Goal: Task Accomplishment & Management: Manage account settings

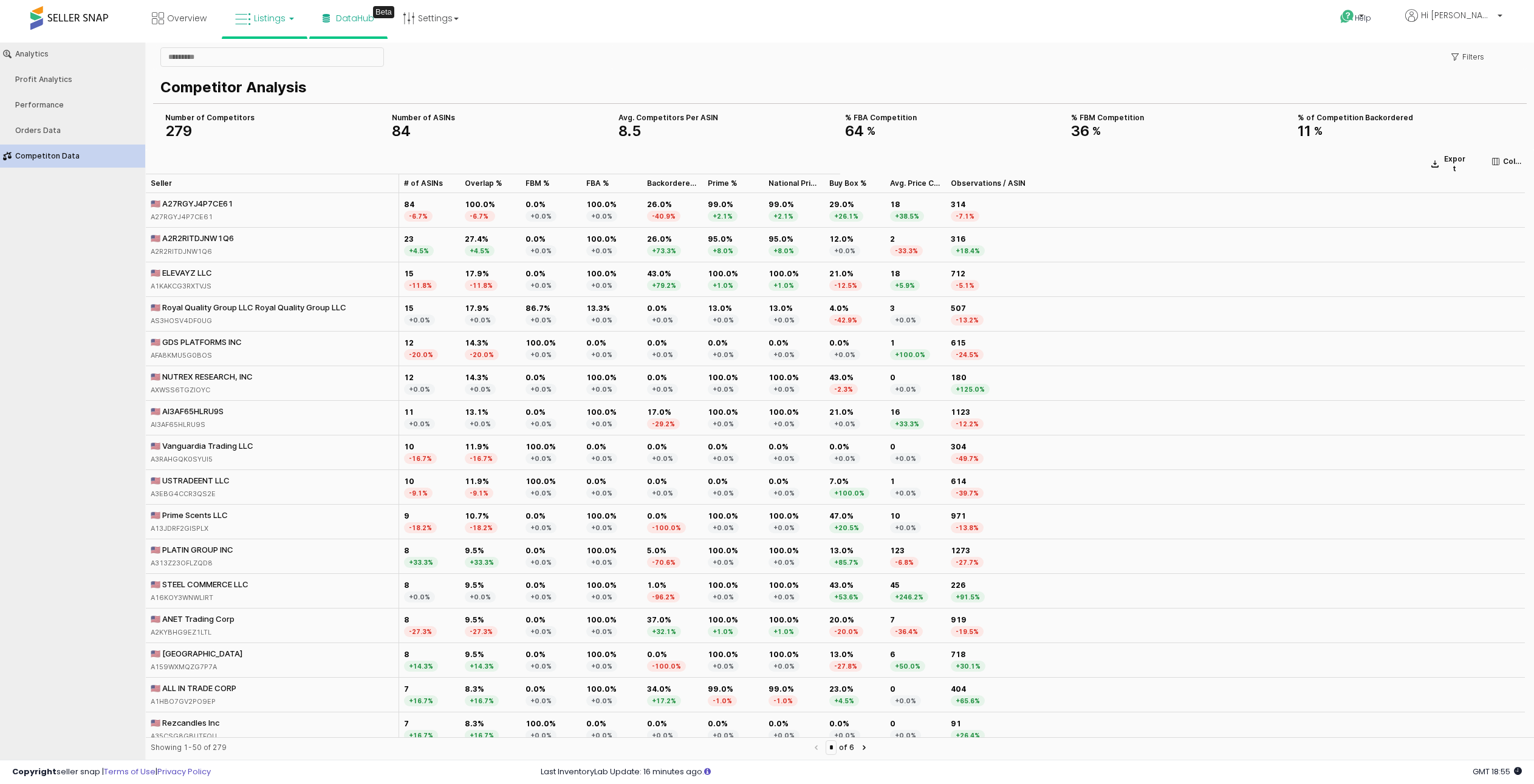
click at [282, 15] on span "Listings" at bounding box center [269, 19] width 32 height 12
click at [257, 53] on icon at bounding box center [274, 60] width 53 height 15
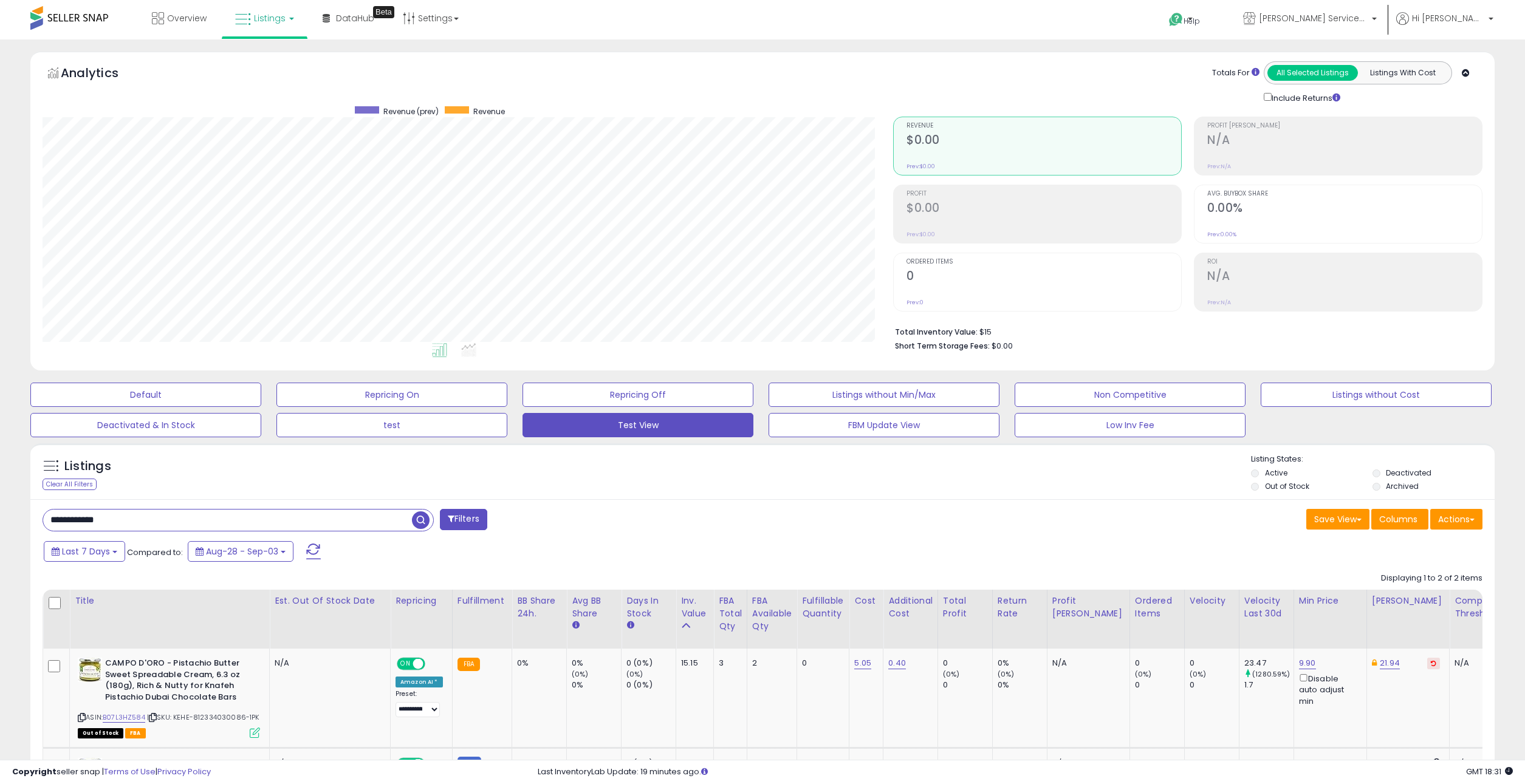
scroll to position [249, 851]
click at [213, 517] on input "**********" at bounding box center [227, 520] width 369 height 21
type input "**********"
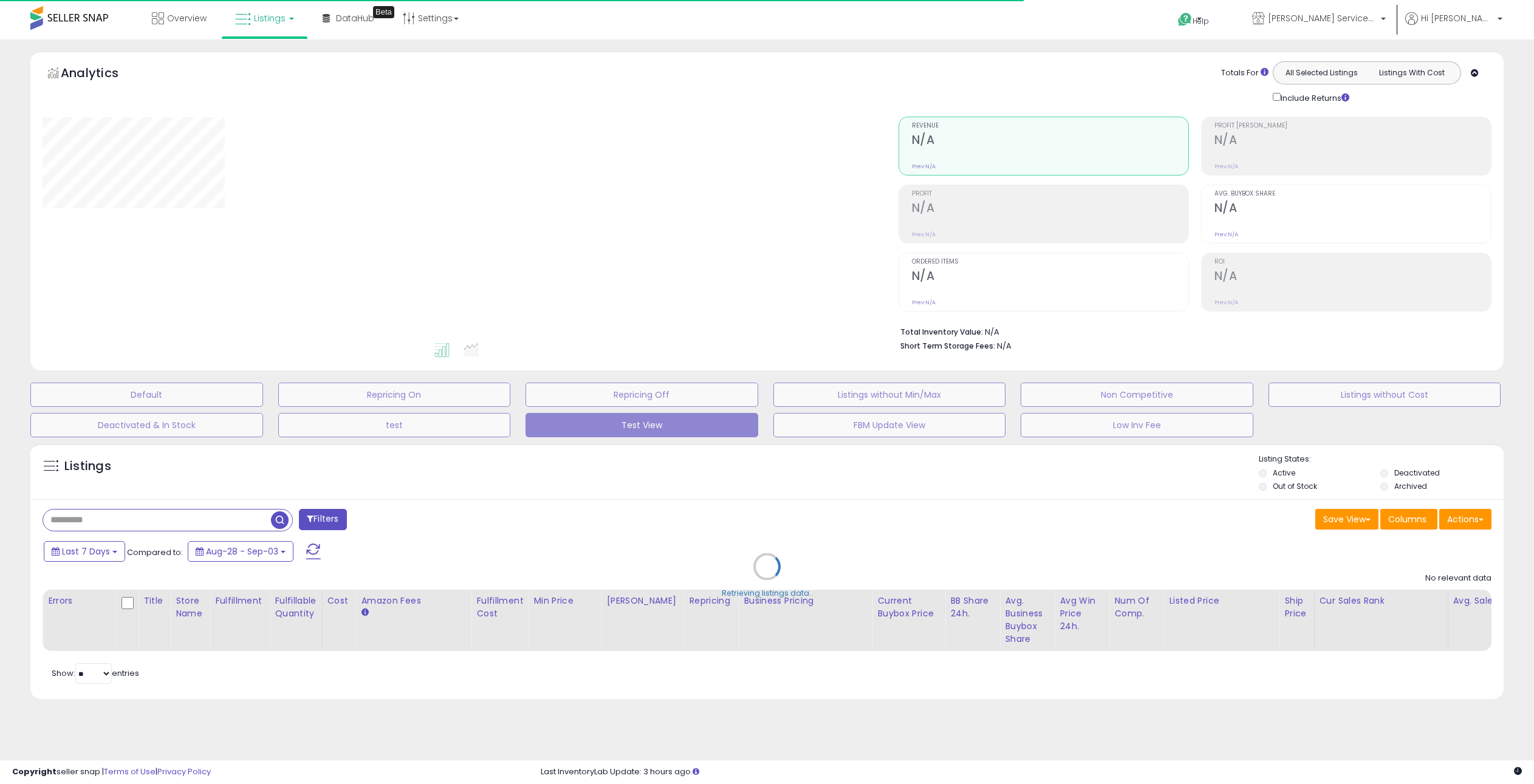
click at [174, 529] on div "Retrieving listings data.." at bounding box center [766, 576] width 1491 height 277
click at [171, 520] on div "Retrieving listings data.." at bounding box center [766, 576] width 1491 height 277
drag, startPoint x: 171, startPoint y: 520, endPoint x: 160, endPoint y: 519, distance: 11.0
click at [162, 519] on div "Retrieving listings data.." at bounding box center [766, 576] width 1491 height 277
click at [159, 520] on div "Retrieving listings data.." at bounding box center [766, 576] width 1491 height 277
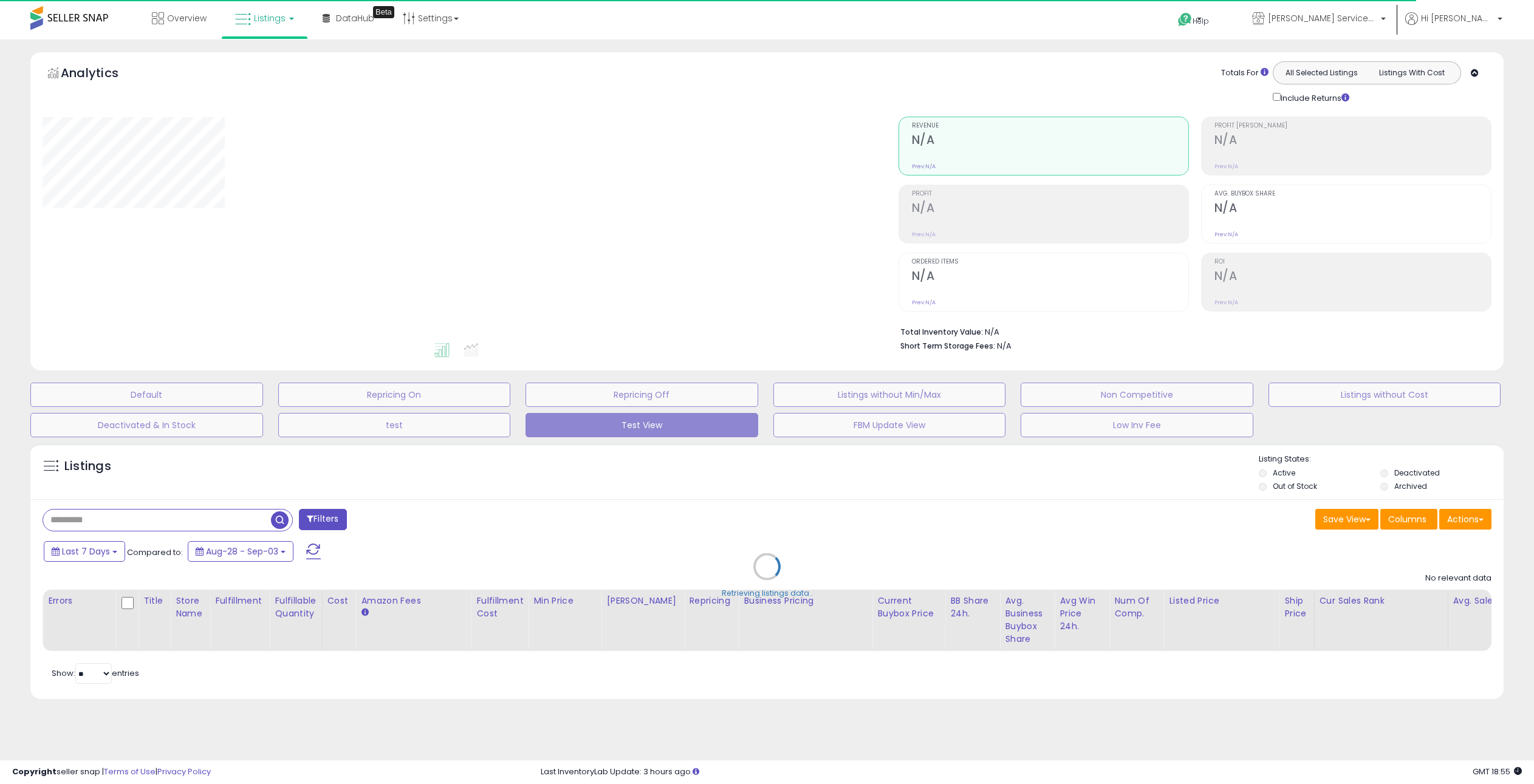
click at [141, 518] on div "Retrieving listings data.." at bounding box center [766, 576] width 1491 height 277
click at [106, 520] on div "Retrieving listings data.." at bounding box center [766, 576] width 1491 height 277
click at [63, 513] on div "Retrieving listings data.." at bounding box center [766, 576] width 1491 height 277
click at [70, 517] on div "Retrieving listings data.." at bounding box center [766, 576] width 1491 height 277
click at [83, 520] on div "Retrieving listings data.." at bounding box center [766, 576] width 1491 height 277
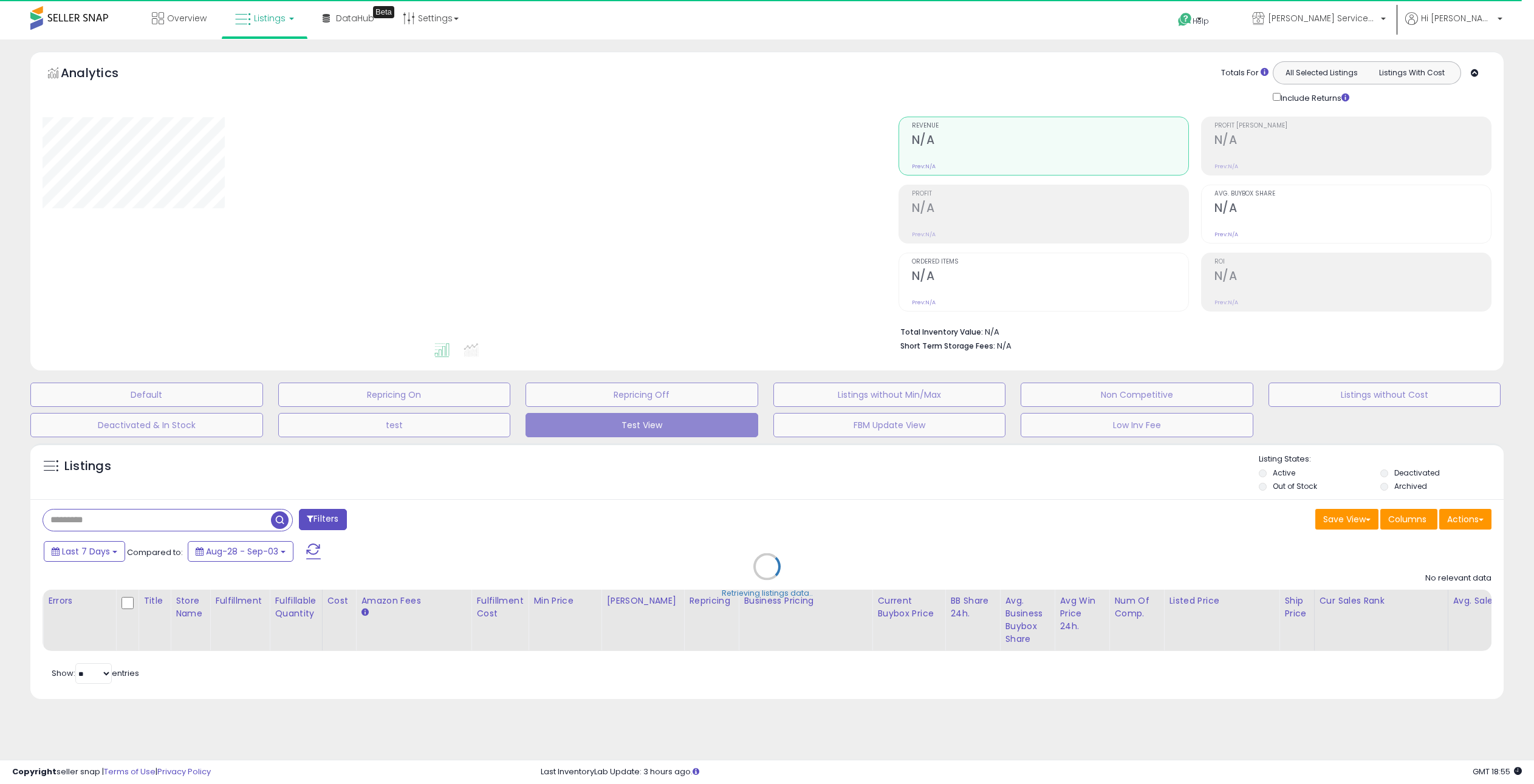
click at [91, 515] on div "Retrieving listings data.." at bounding box center [766, 576] width 1491 height 277
click at [90, 520] on div "Retrieving listings data.." at bounding box center [766, 576] width 1491 height 277
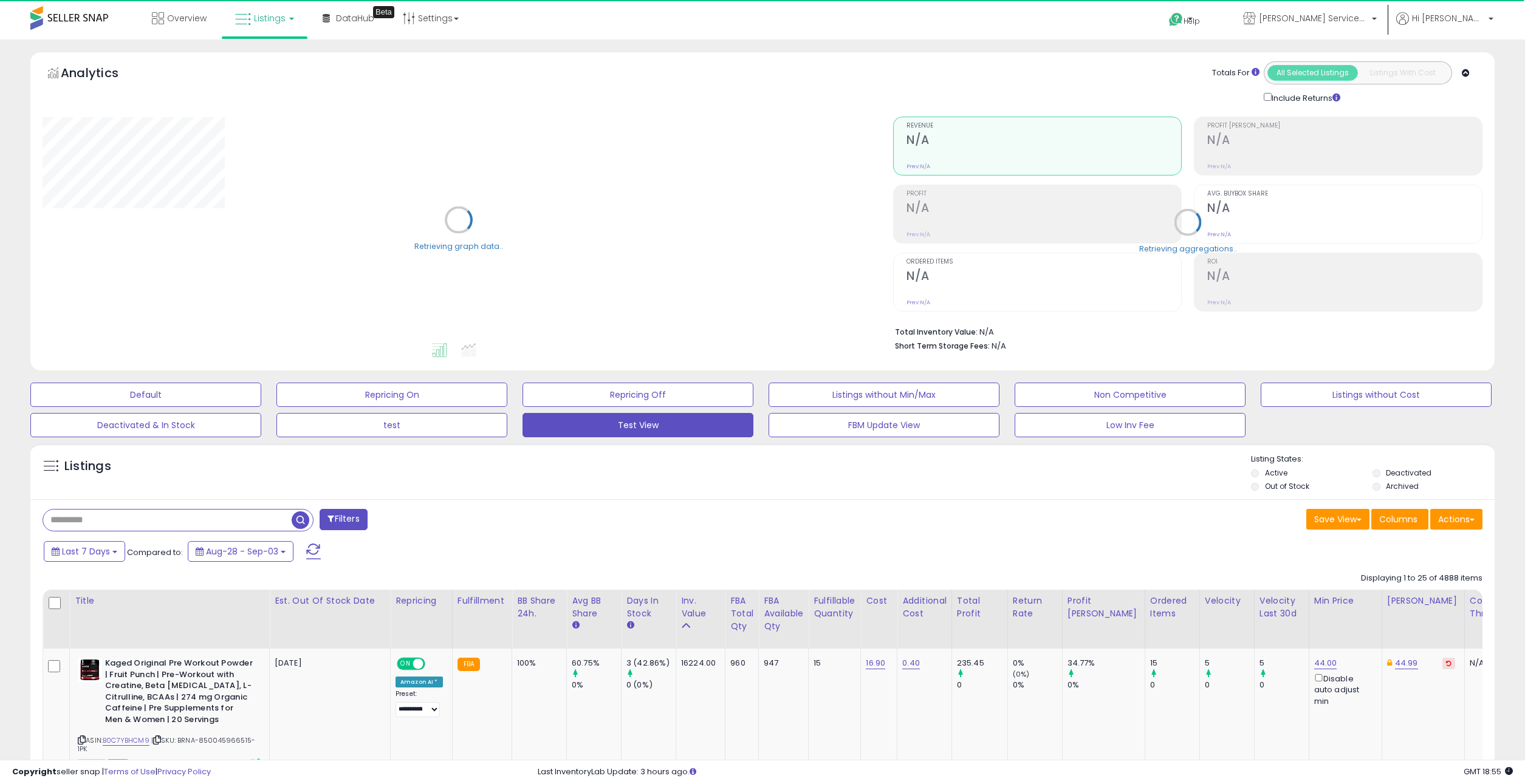
click at [90, 520] on input "text" at bounding box center [167, 520] width 248 height 21
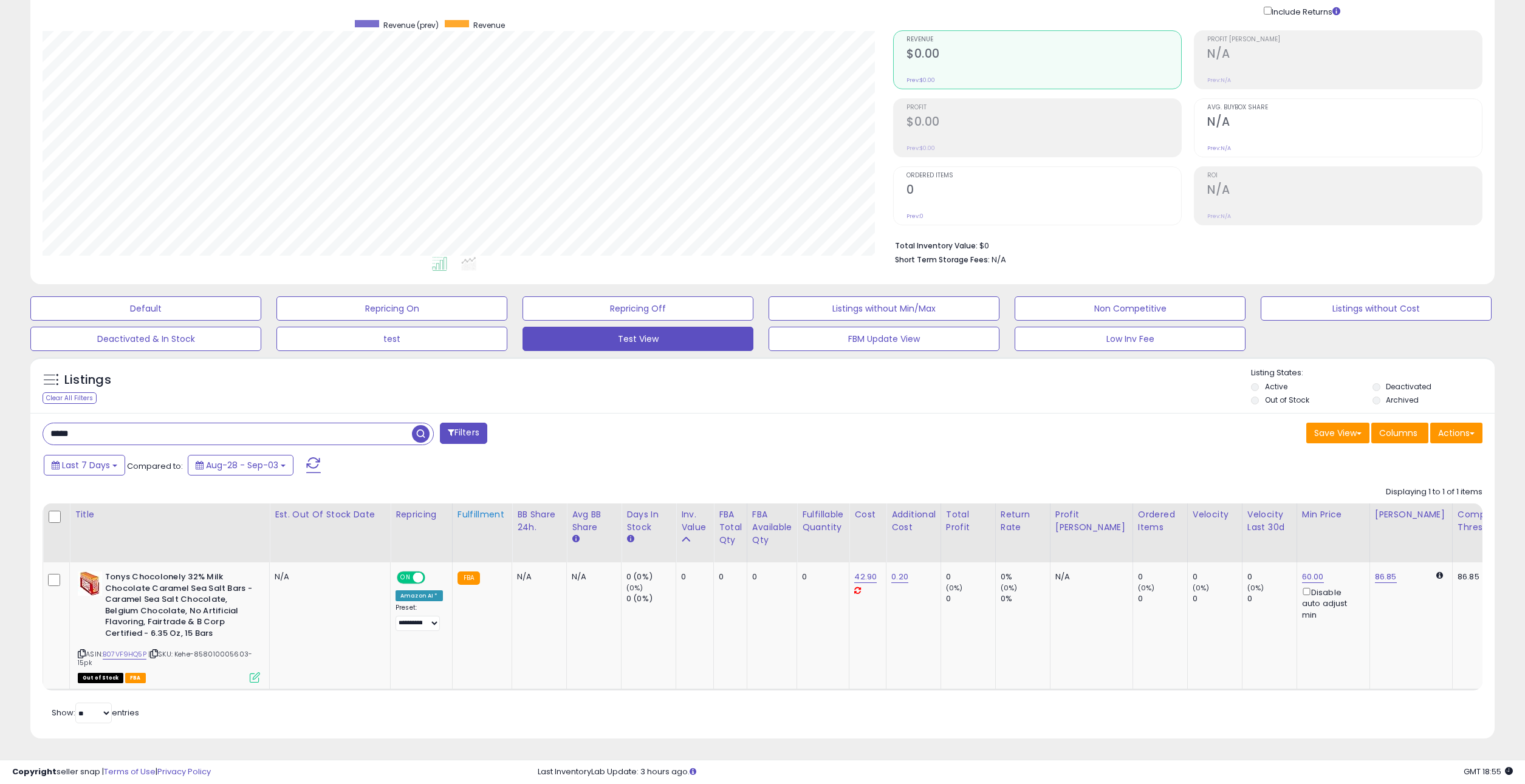
scroll to position [249, 851]
click at [104, 426] on input "*****" at bounding box center [227, 434] width 369 height 21
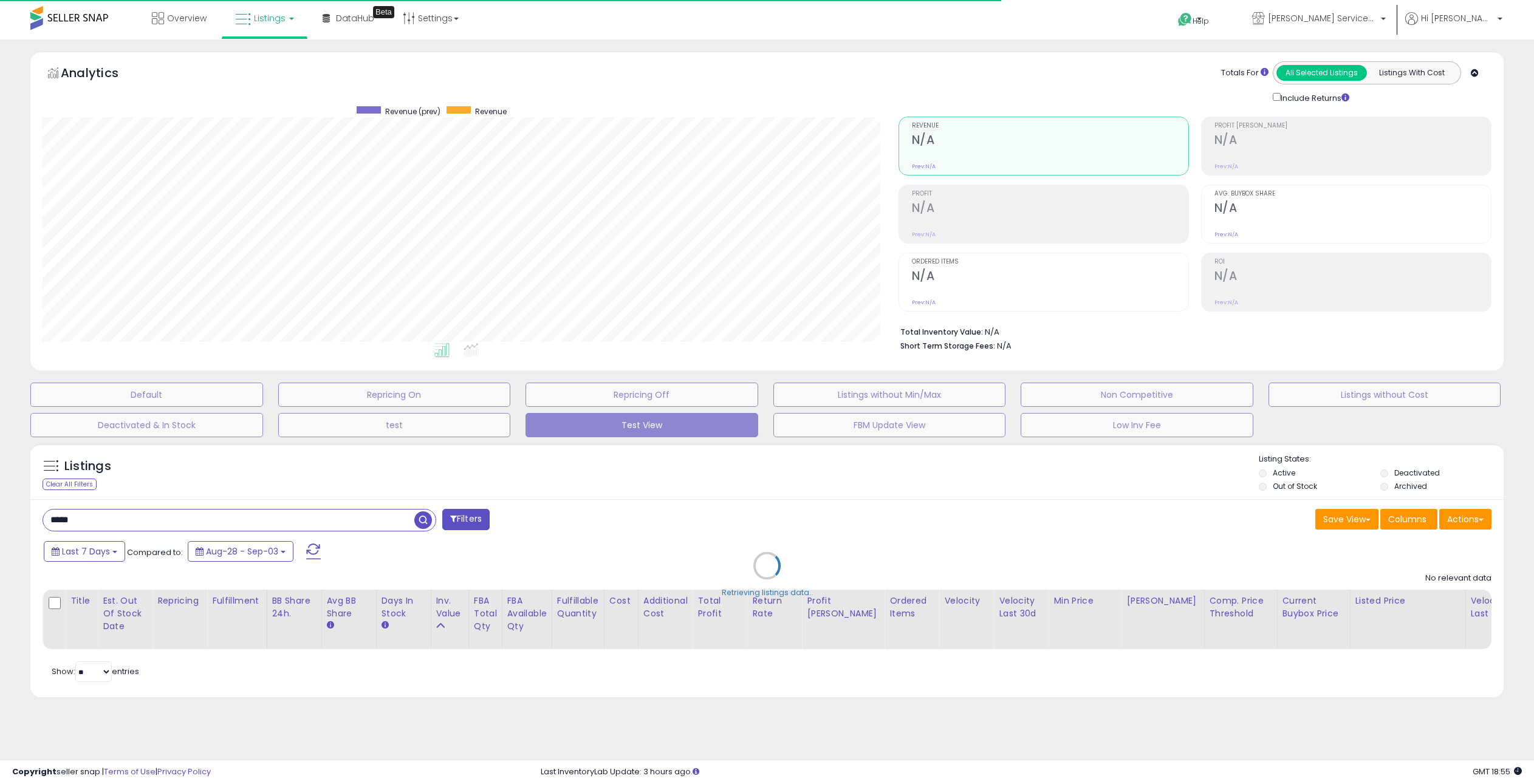
scroll to position [249, 856]
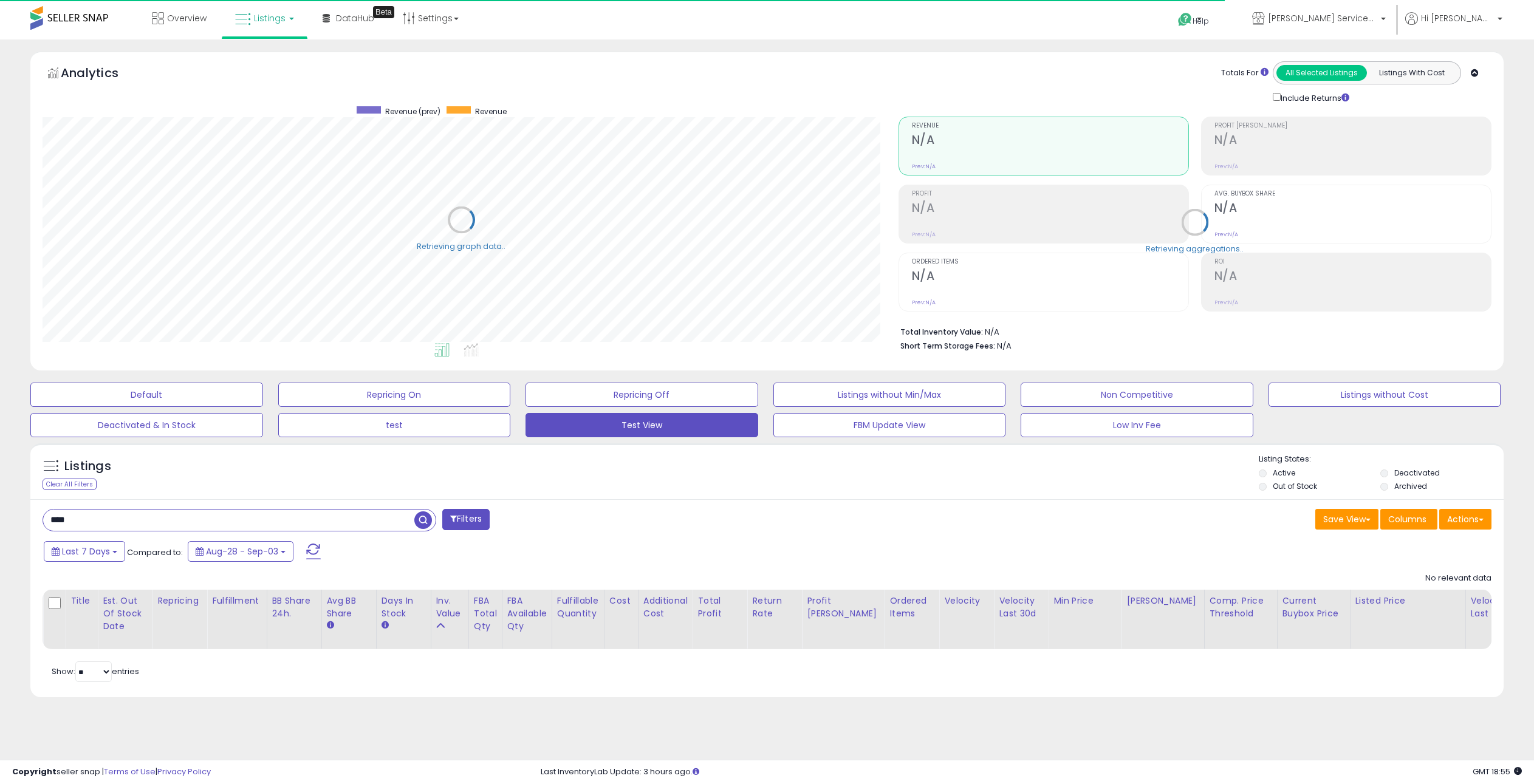
type input "****"
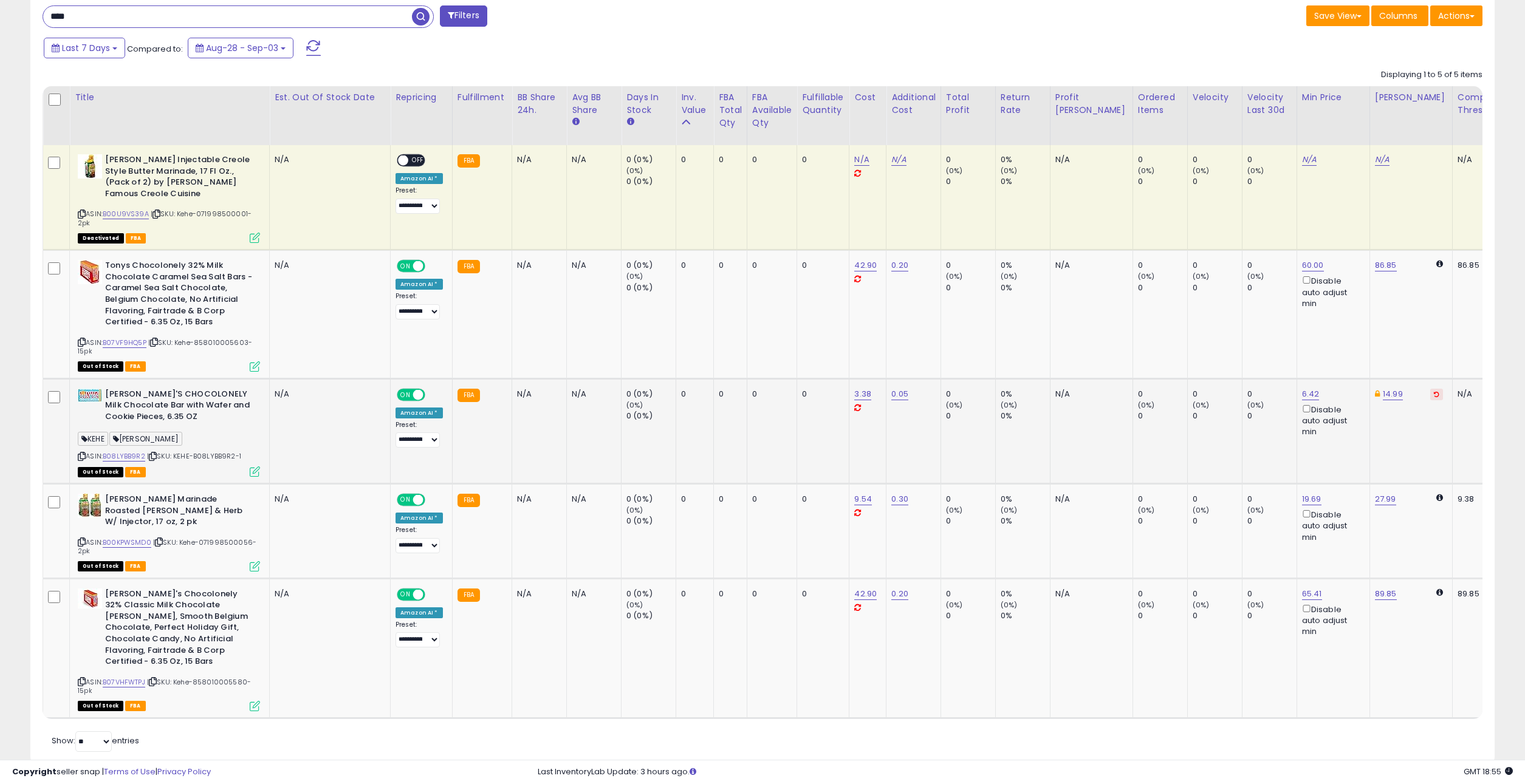
scroll to position [518, 0]
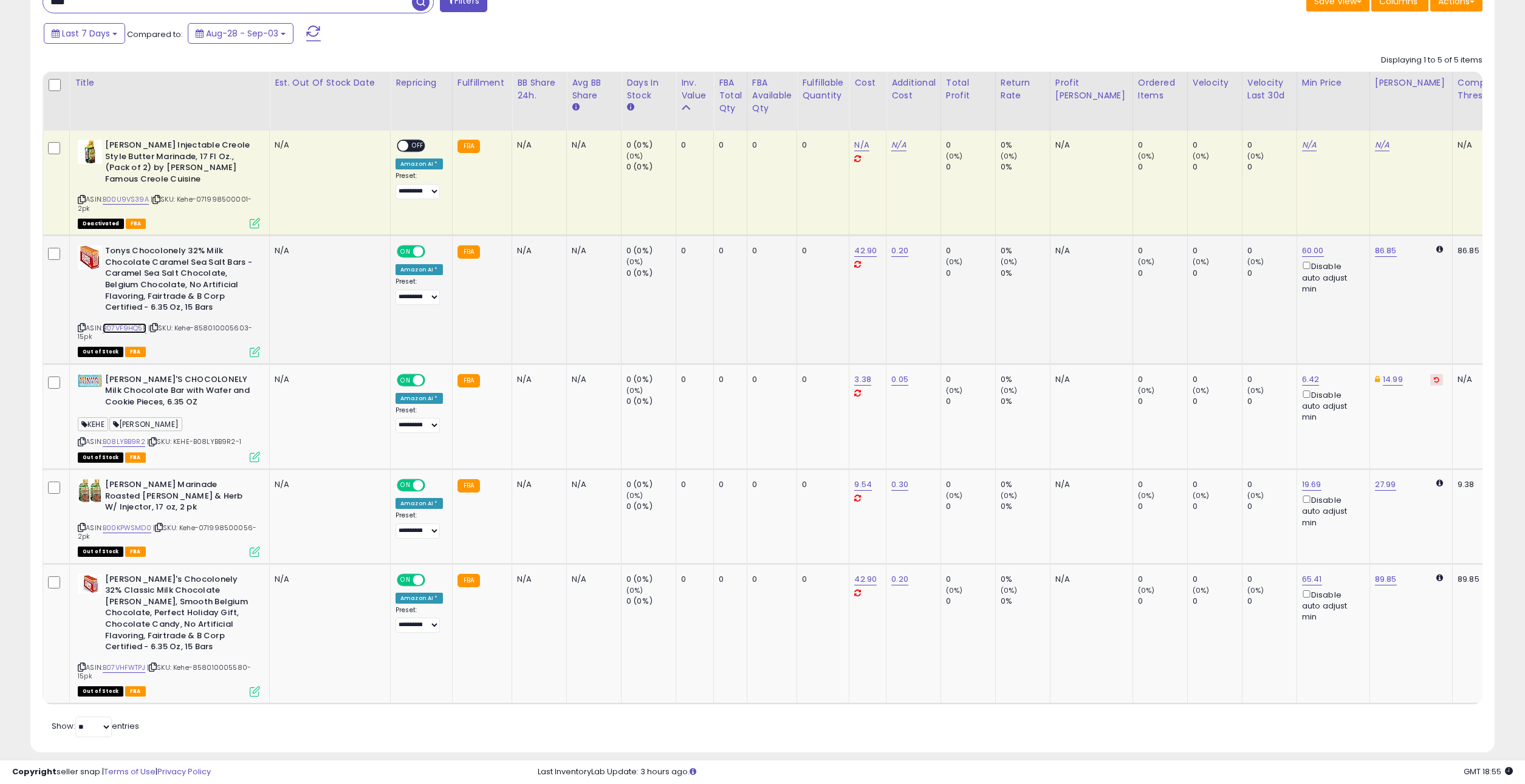
click at [129, 328] on link "B07VF9HQ5P" at bounding box center [125, 328] width 44 height 10
